Goal: Task Accomplishment & Management: Use online tool/utility

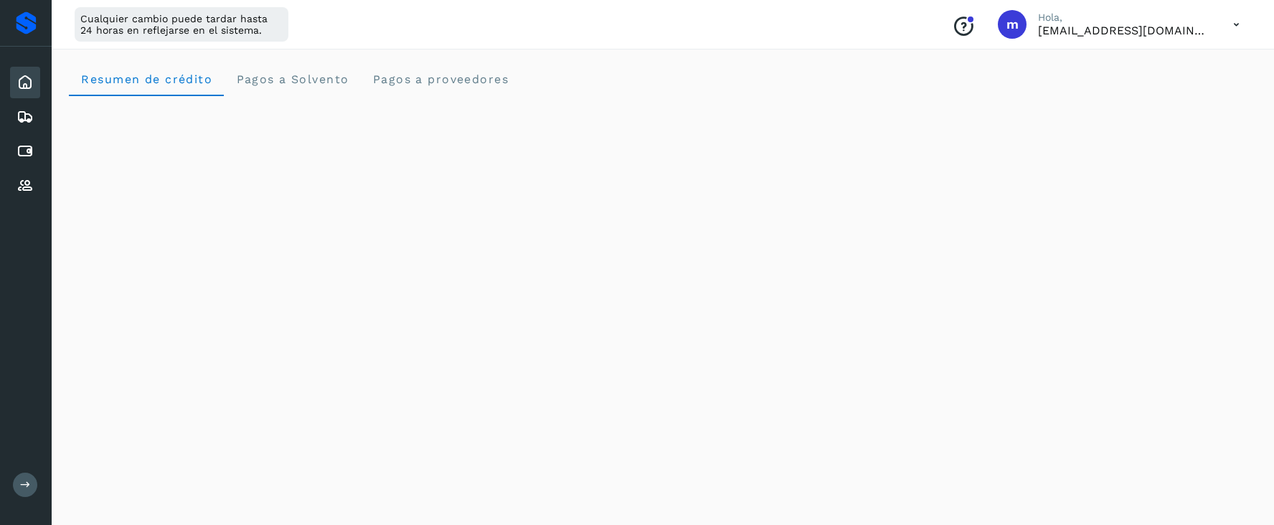
scroll to position [326, 0]
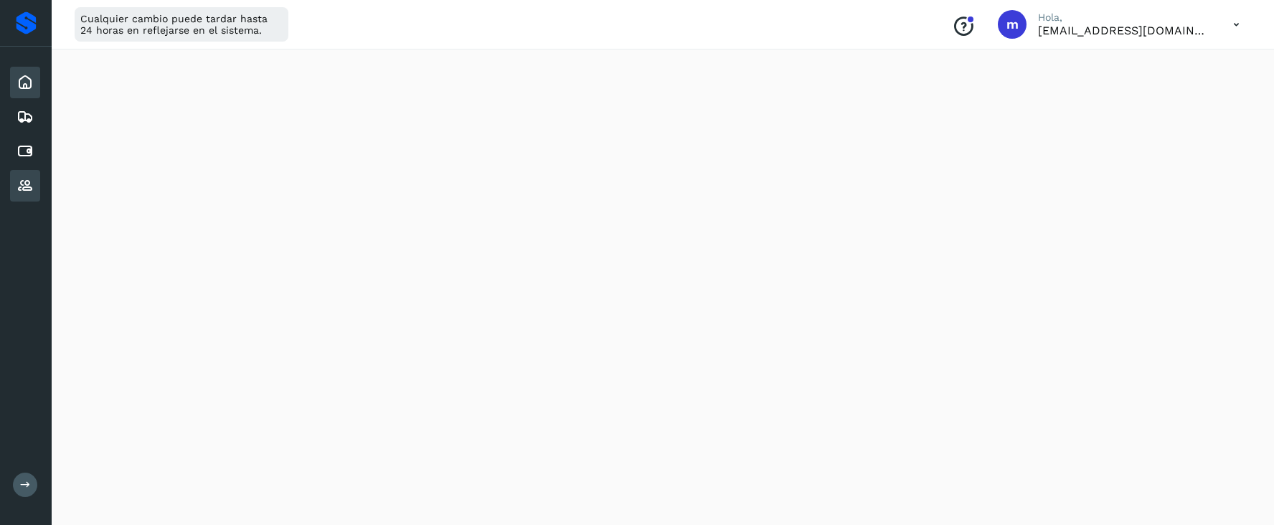
click at [28, 177] on icon at bounding box center [25, 185] width 17 height 17
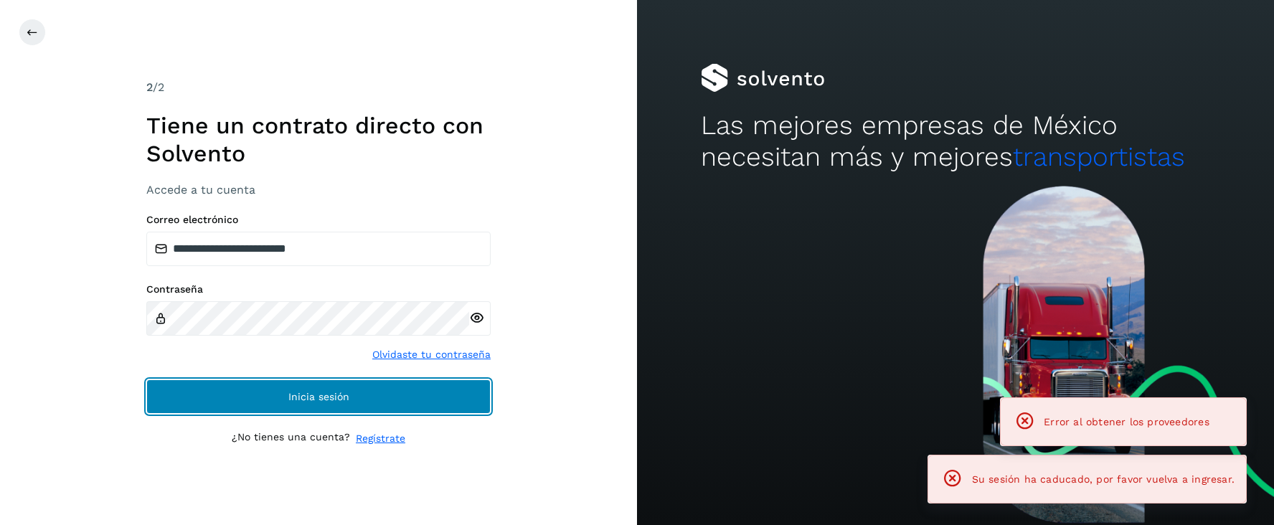
click at [324, 397] on span "Inicia sesión" at bounding box center [318, 397] width 61 height 10
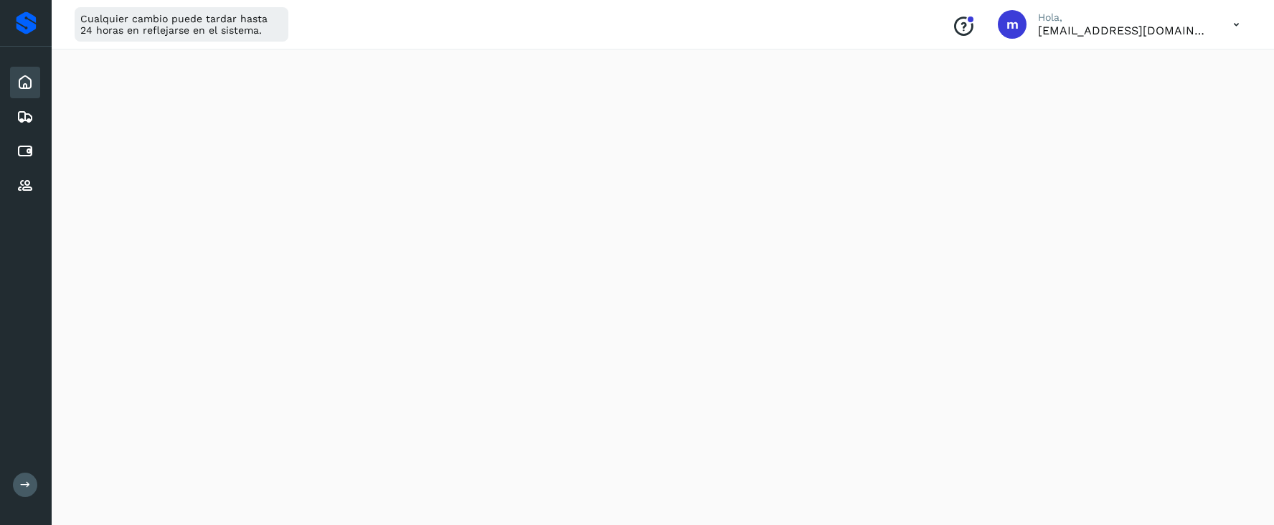
scroll to position [95, 0]
click at [36, 187] on div "Proveedores" at bounding box center [25, 186] width 30 height 32
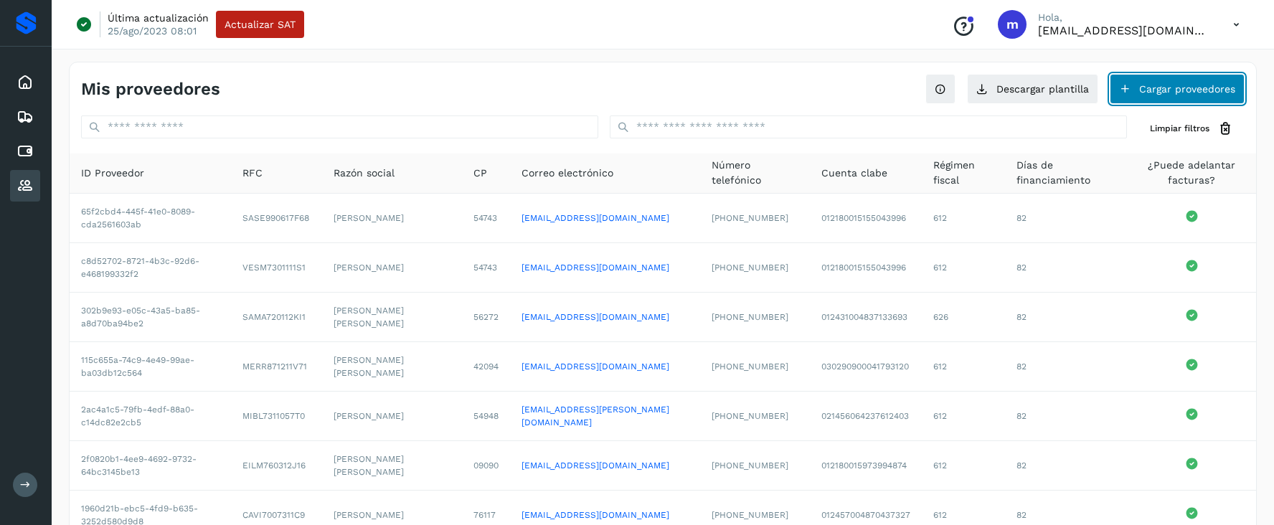
click at [1177, 83] on button "Cargar proveedores" at bounding box center [1177, 89] width 135 height 30
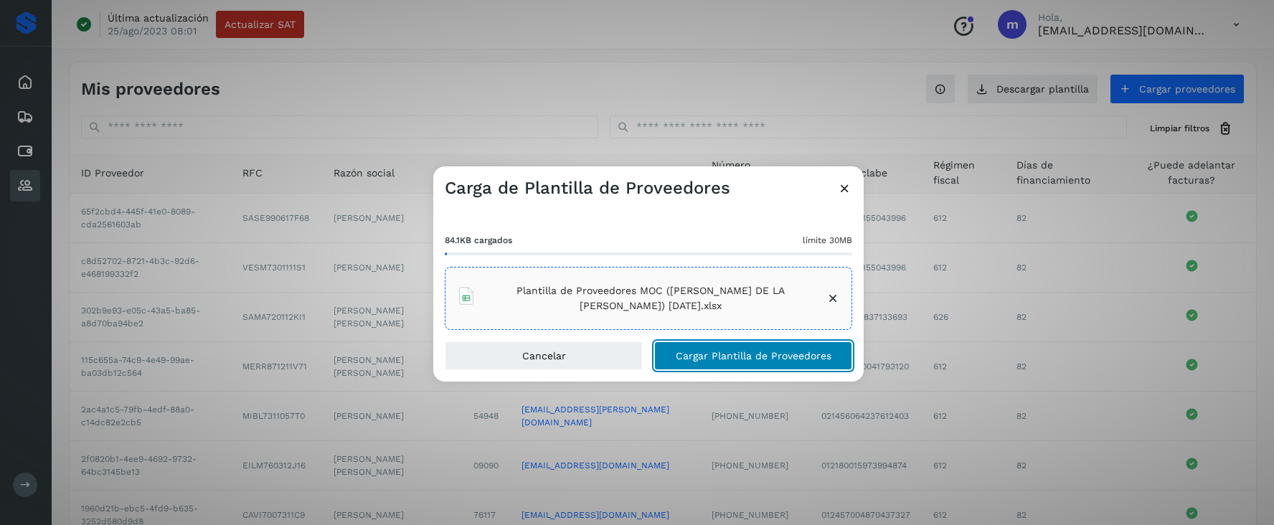
click at [729, 359] on span "Cargar Plantilla de Proveedores" at bounding box center [754, 356] width 156 height 10
